Goal: Task Accomplishment & Management: Complete application form

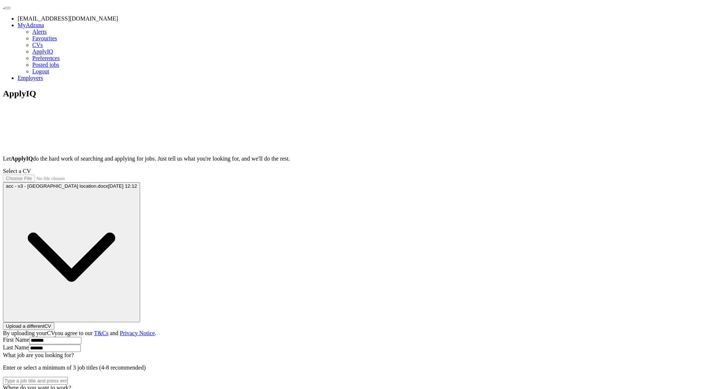
click at [39, 190] on div "ApplyIQ Let ApplyIQ do the hard work of searching and applying for jobs. Just t…" at bounding box center [352, 286] width 699 height 395
click at [133, 149] on div "ApplyIQ Let ApplyIQ do the hard work of searching and applying for jobs. Just t…" at bounding box center [352, 286] width 699 height 395
click at [140, 182] on button "acc - v3 - [GEOGRAPHIC_DATA] location.docx [DATE] 12:12" at bounding box center [71, 252] width 137 height 140
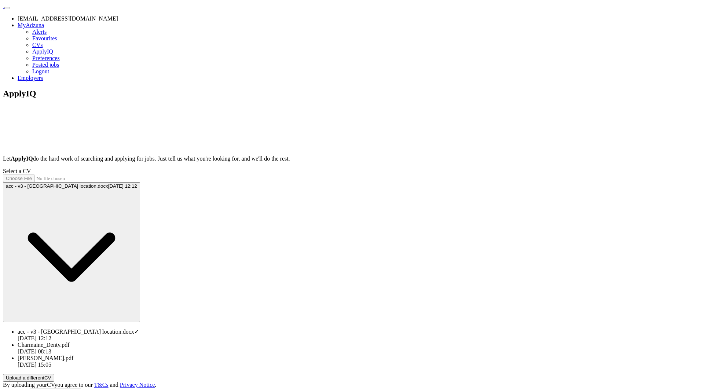
click at [221, 133] on div "ApplyIQ Let ApplyIQ do the hard work of searching and applying for jobs. Just t…" at bounding box center [352, 312] width 699 height 447
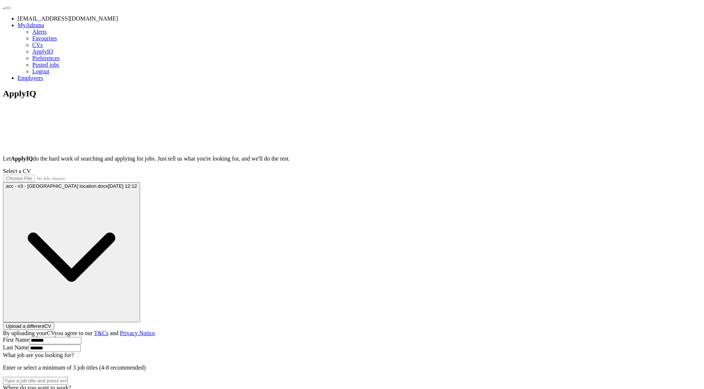
click at [43, 48] on link "CVs" at bounding box center [37, 45] width 10 height 6
click at [186, 140] on div "ApplyIQ Let ApplyIQ do the hard work of searching and applying for jobs. Just t…" at bounding box center [352, 286] width 699 height 395
click at [119, 4] on header "[EMAIL_ADDRESS][DOMAIN_NAME] [GEOGRAPHIC_DATA] Alerts Favourites CVs ApplyIQ Pr…" at bounding box center [352, 42] width 699 height 79
click at [3, 8] on img at bounding box center [3, 8] width 0 height 0
